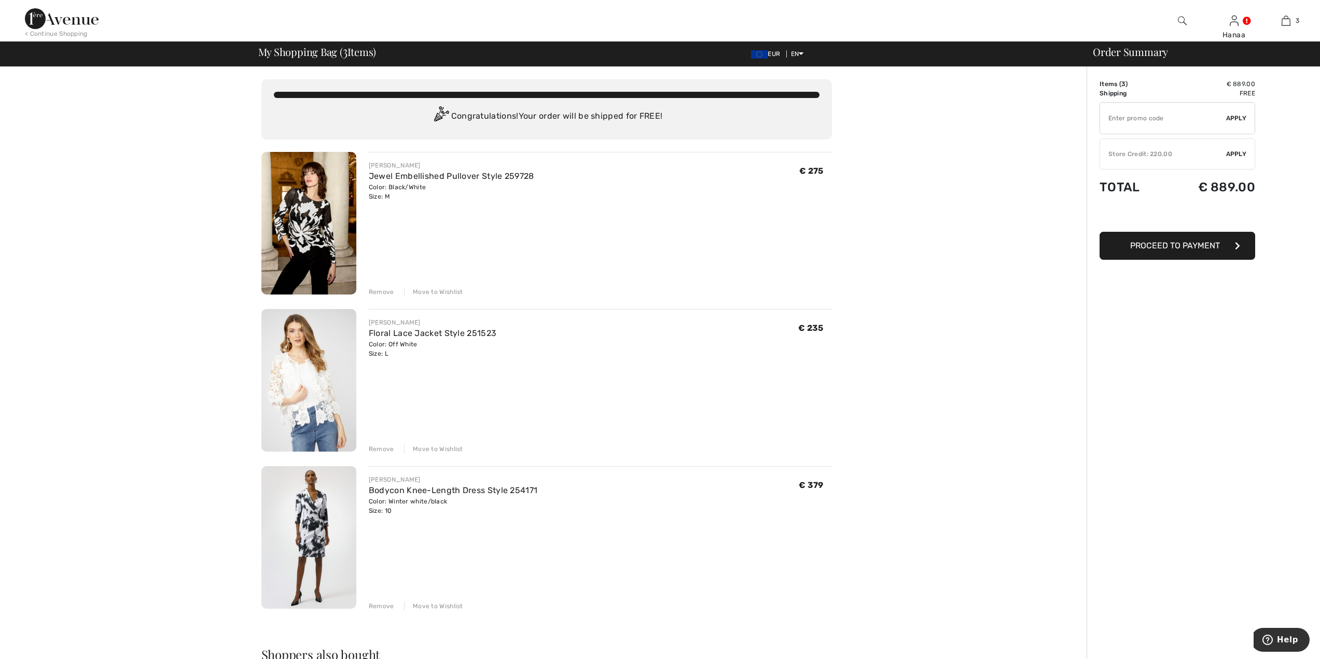
click at [378, 293] on div "Remove" at bounding box center [381, 291] width 25 height 9
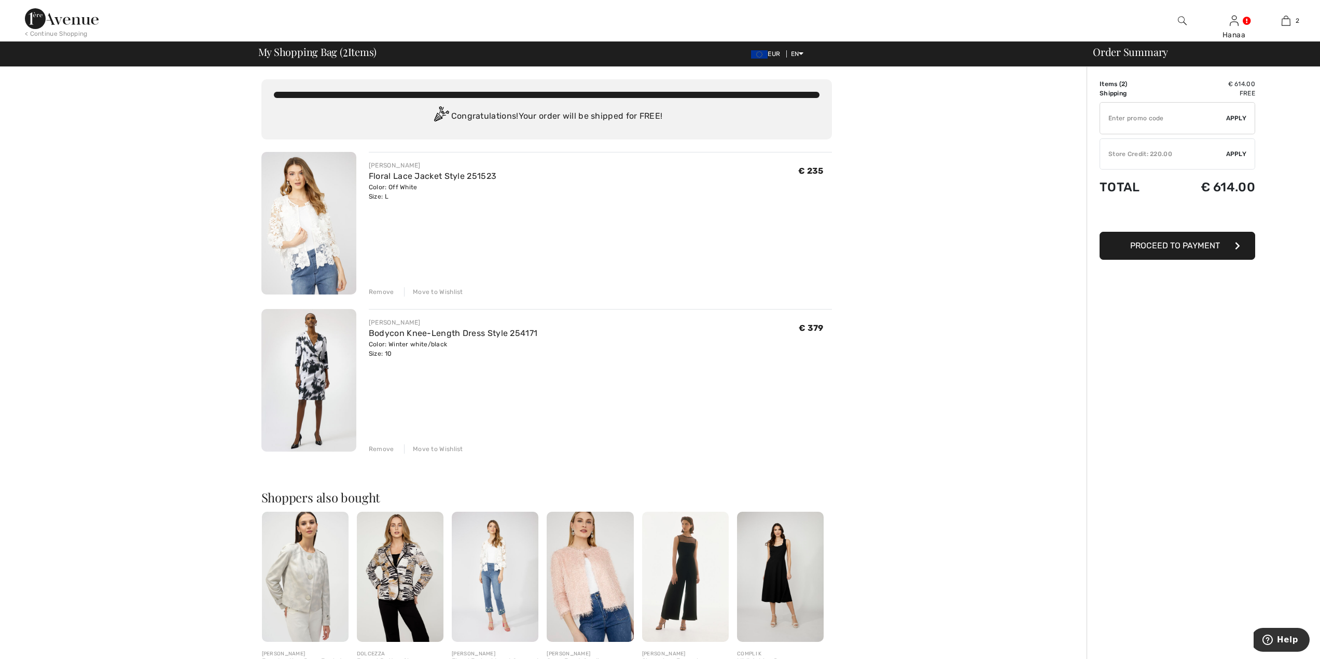
click at [390, 582] on img at bounding box center [400, 577] width 87 height 130
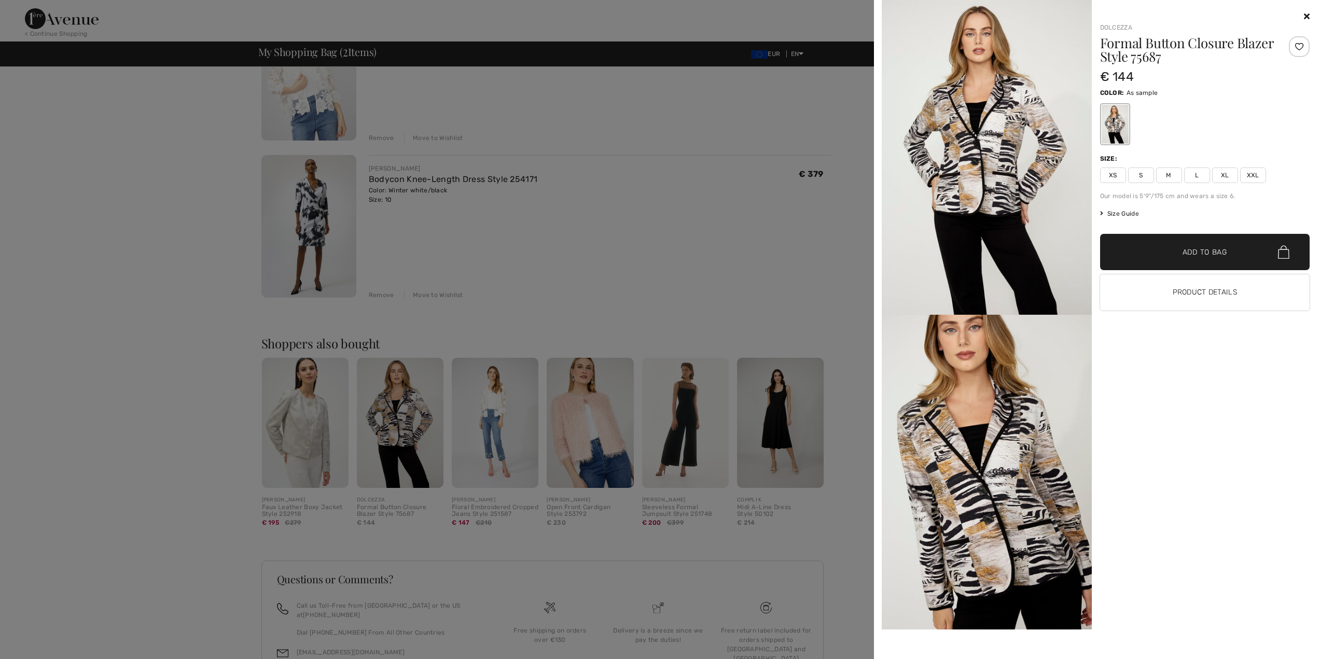
scroll to position [156, 0]
click at [1302, 12] on div at bounding box center [1205, 16] width 210 height 12
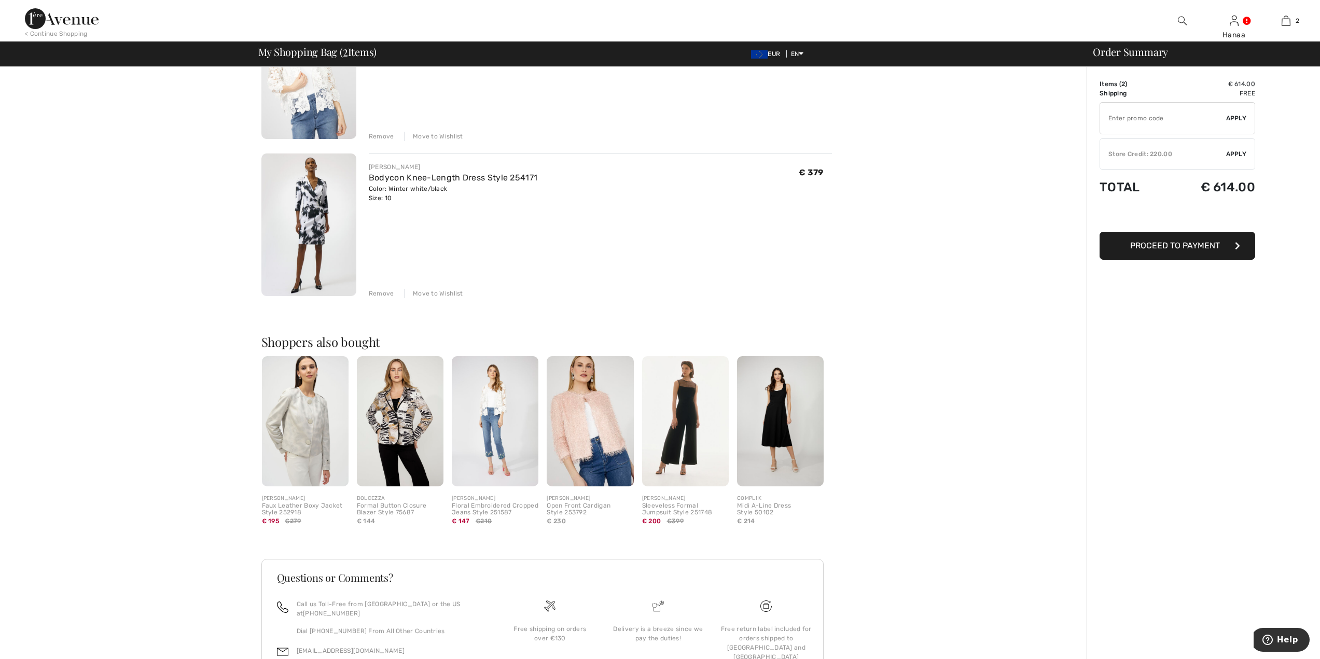
click at [597, 437] on img at bounding box center [590, 421] width 87 height 130
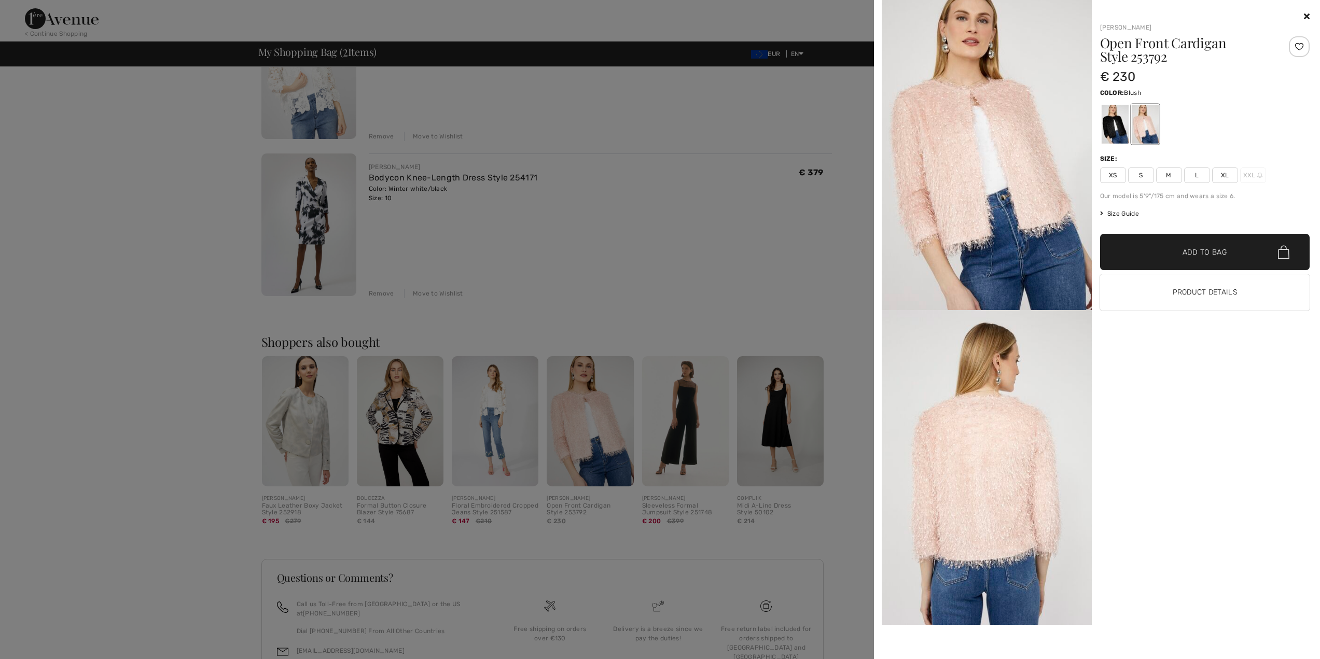
scroll to position [0, 0]
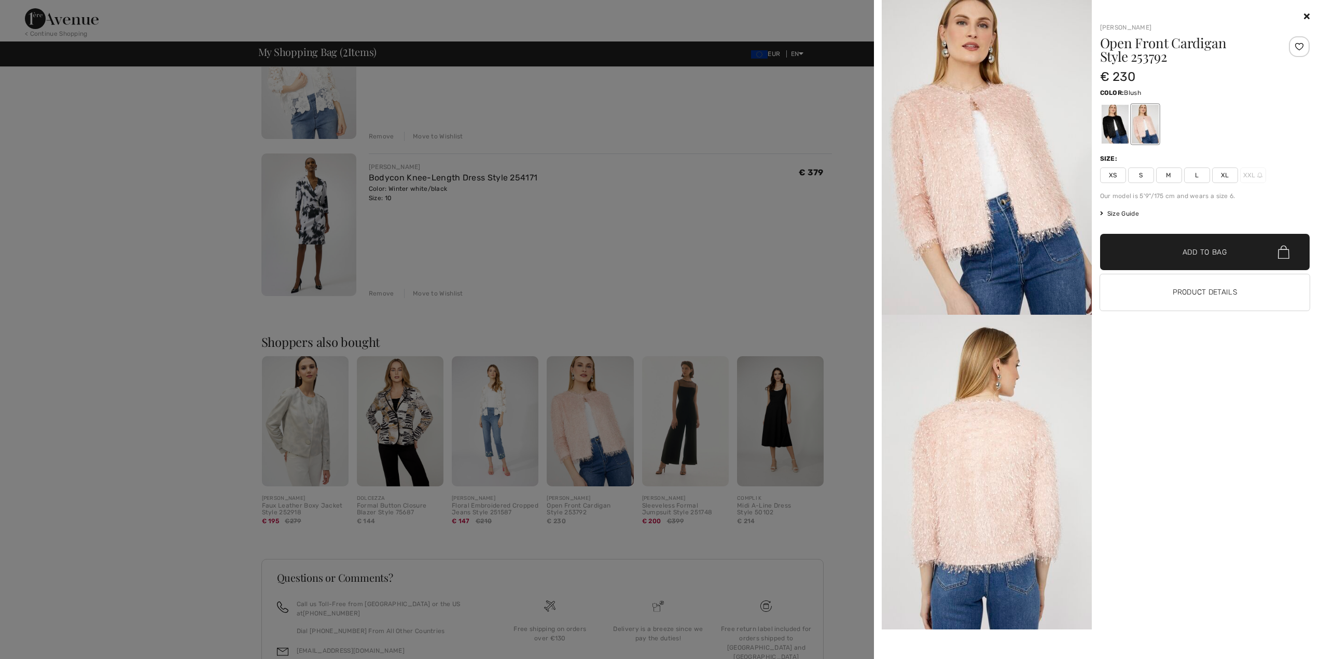
click at [1170, 174] on span "M" at bounding box center [1169, 175] width 26 height 16
click at [1176, 253] on span "✔ Added to Bag" at bounding box center [1188, 252] width 63 height 11
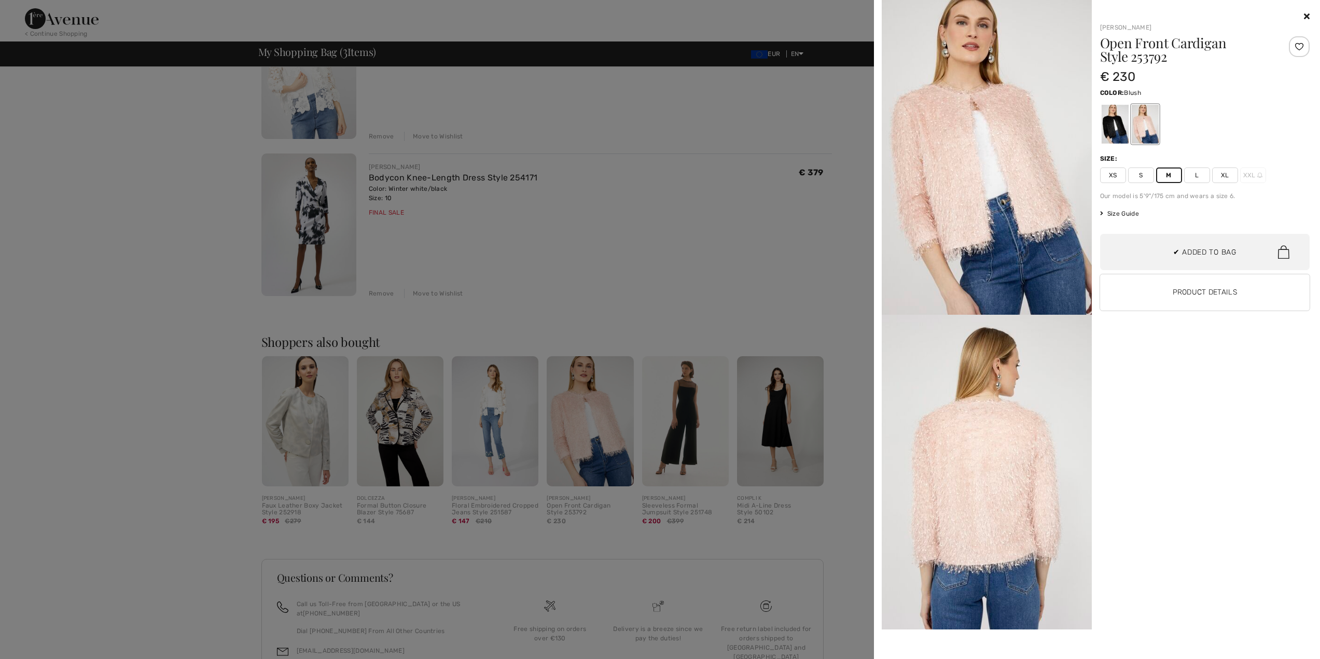
scroll to position [113, 0]
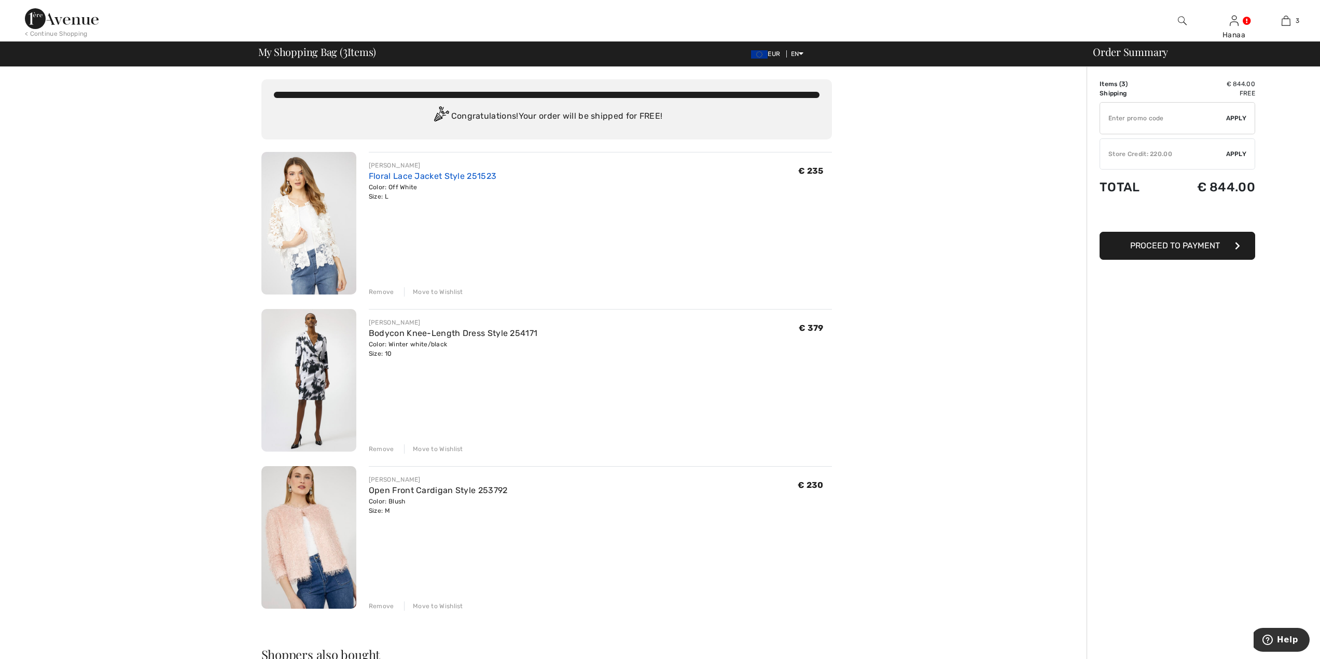
click at [392, 176] on link "Floral Lace Jacket Style 251523" at bounding box center [433, 176] width 128 height 10
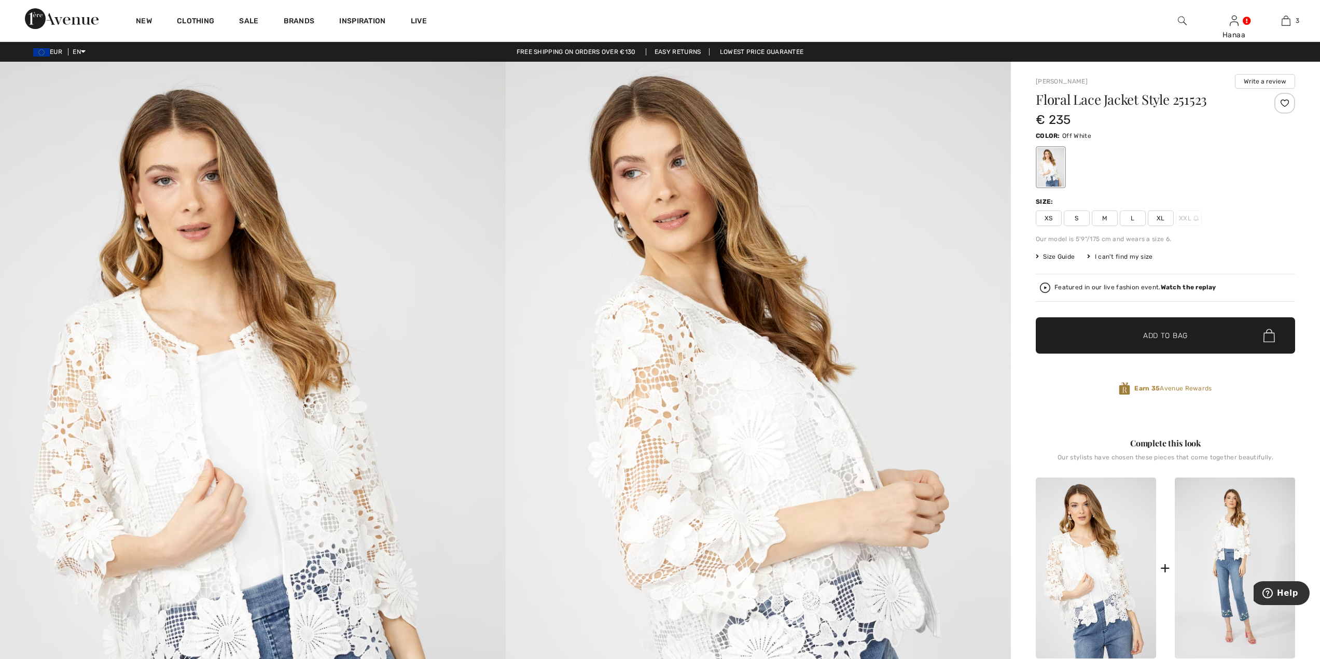
click at [1106, 219] on span "M" at bounding box center [1105, 219] width 26 height 16
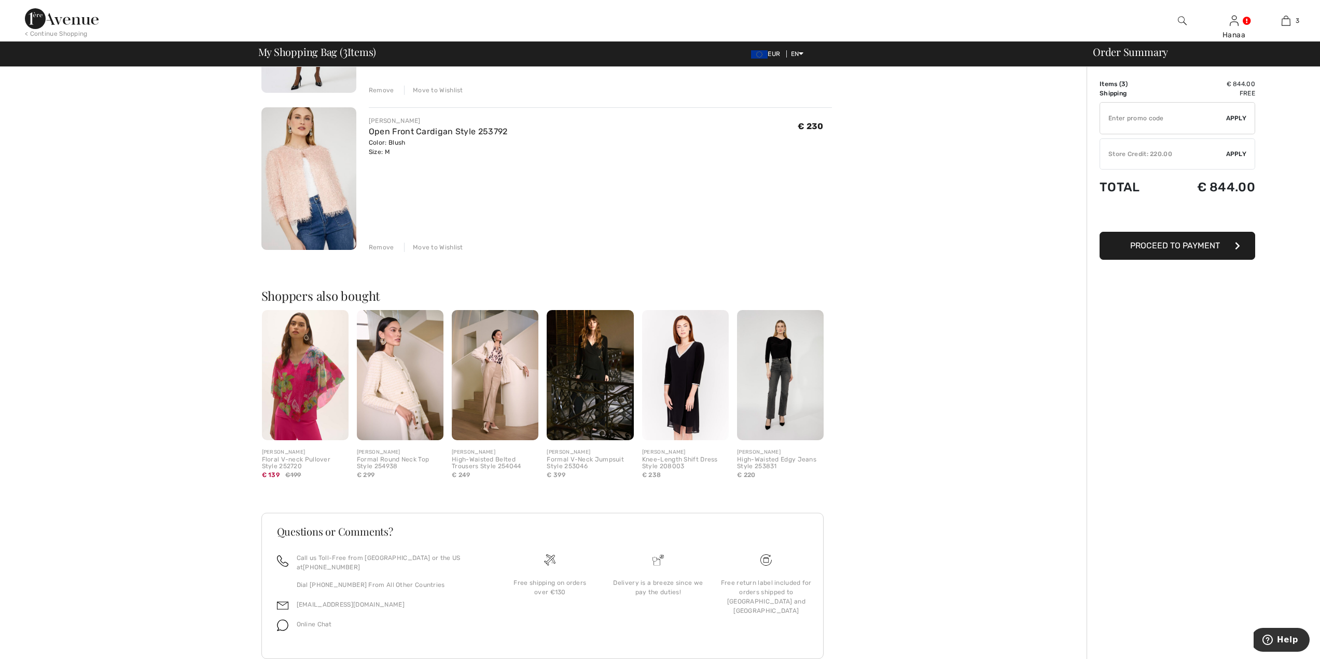
scroll to position [375, 0]
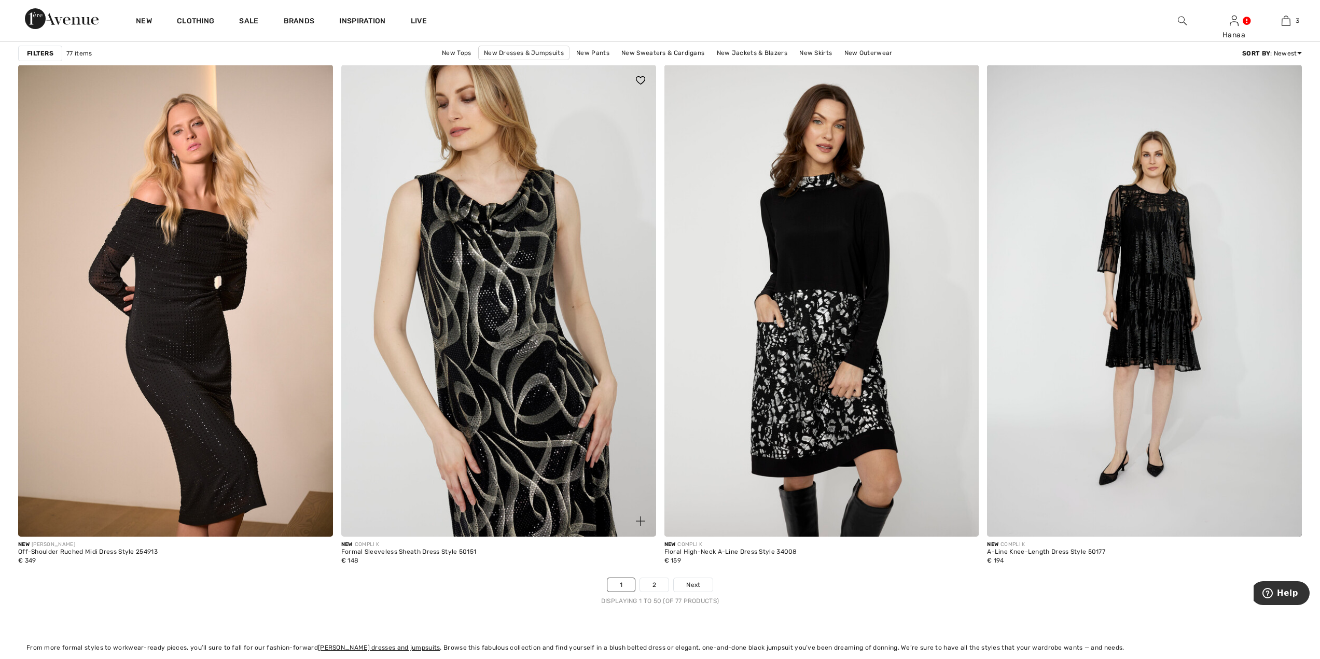
scroll to position [7827, 0]
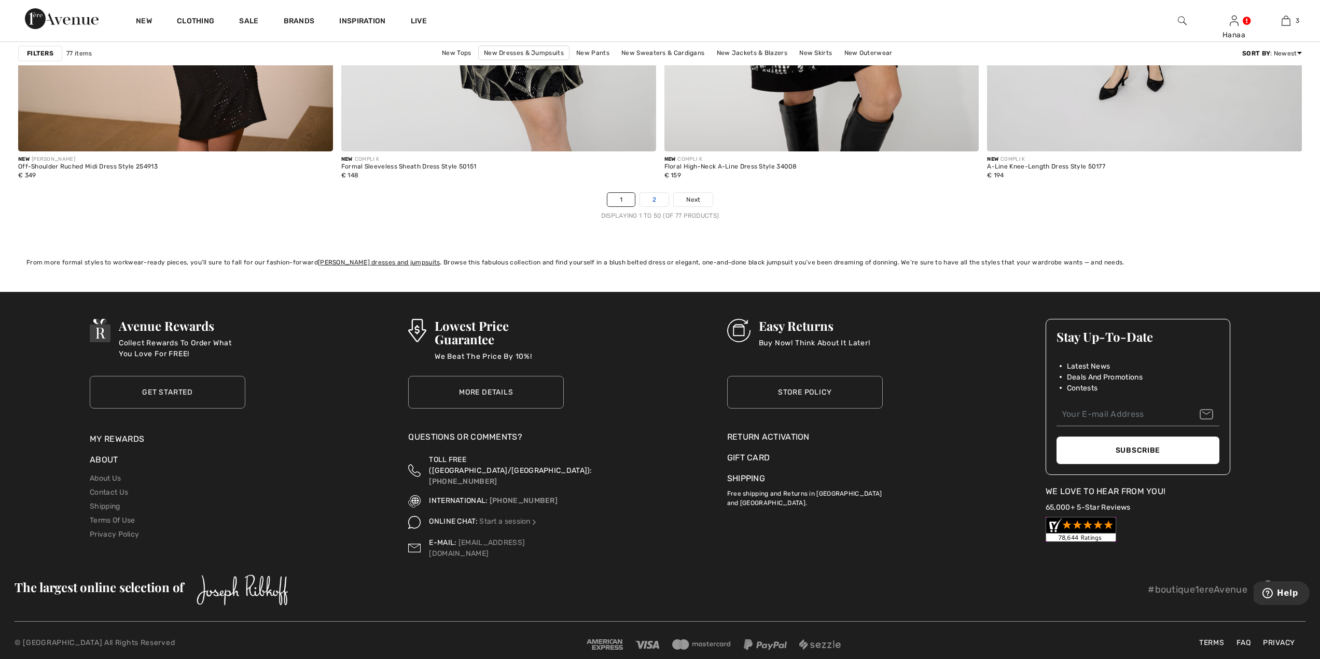
click at [660, 202] on link "2" at bounding box center [654, 199] width 29 height 13
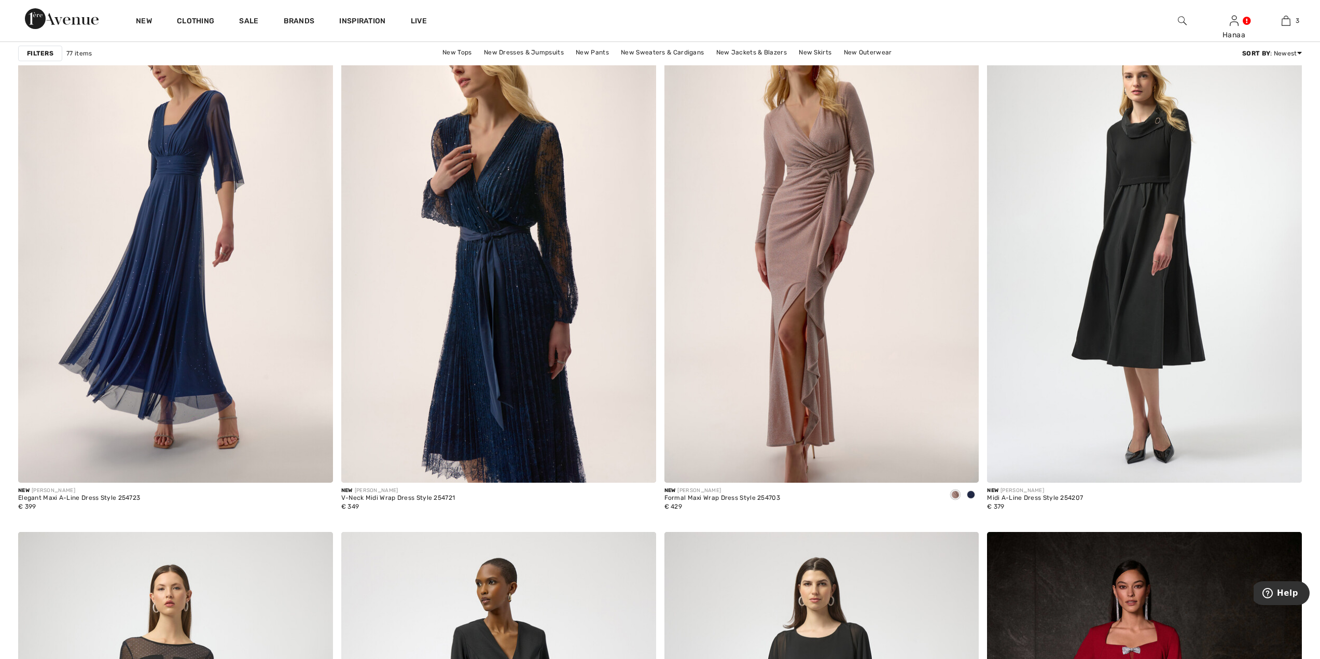
scroll to position [1193, 0]
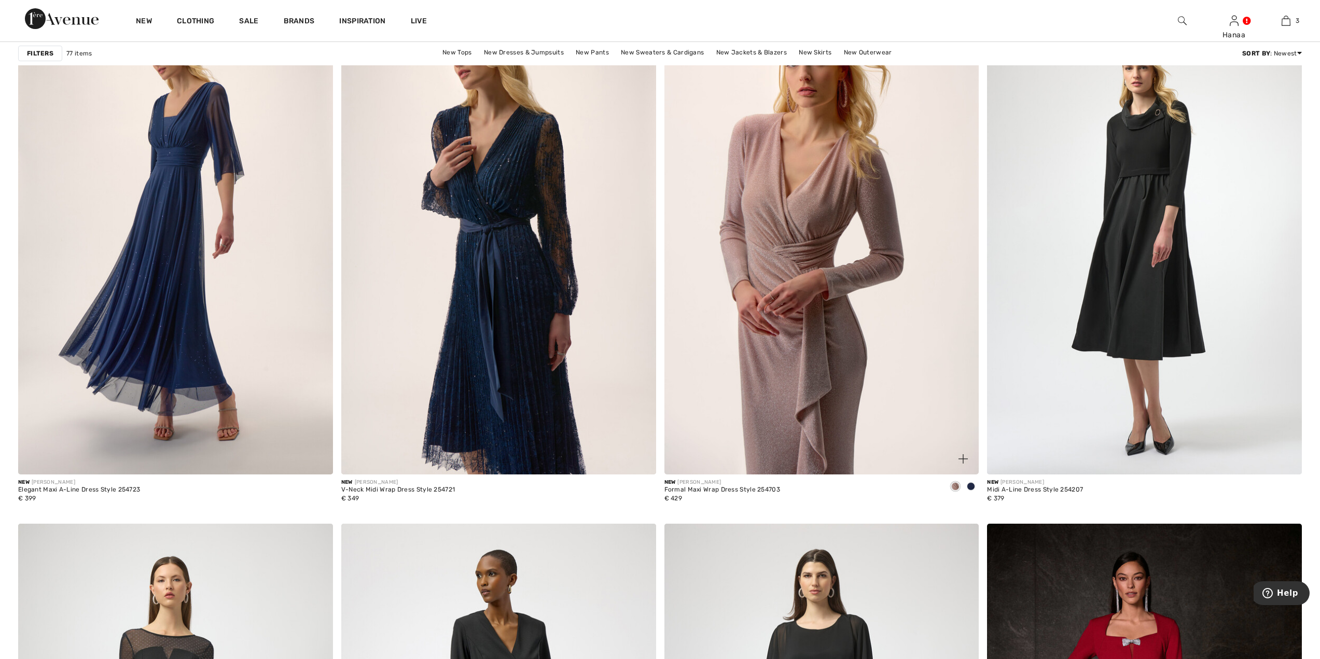
click at [815, 256] on img at bounding box center [821, 239] width 315 height 472
